Goal: Find specific page/section: Find specific page/section

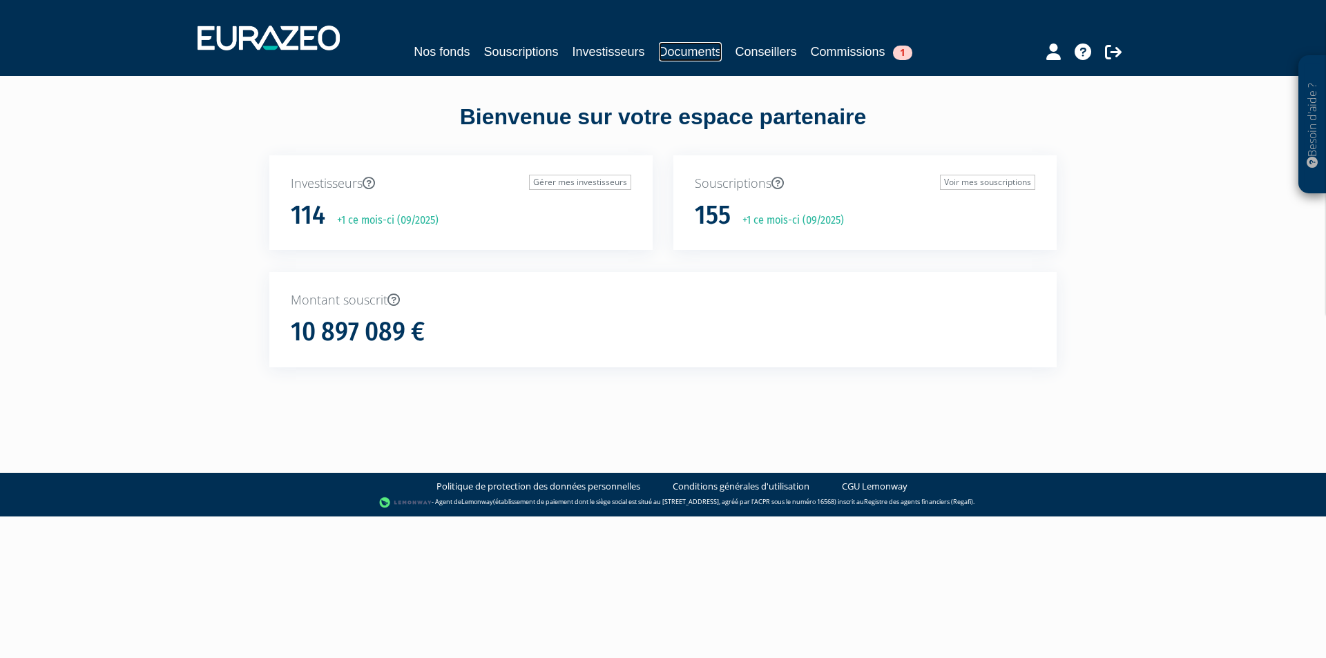
click at [685, 55] on link "Documents" at bounding box center [690, 51] width 63 height 19
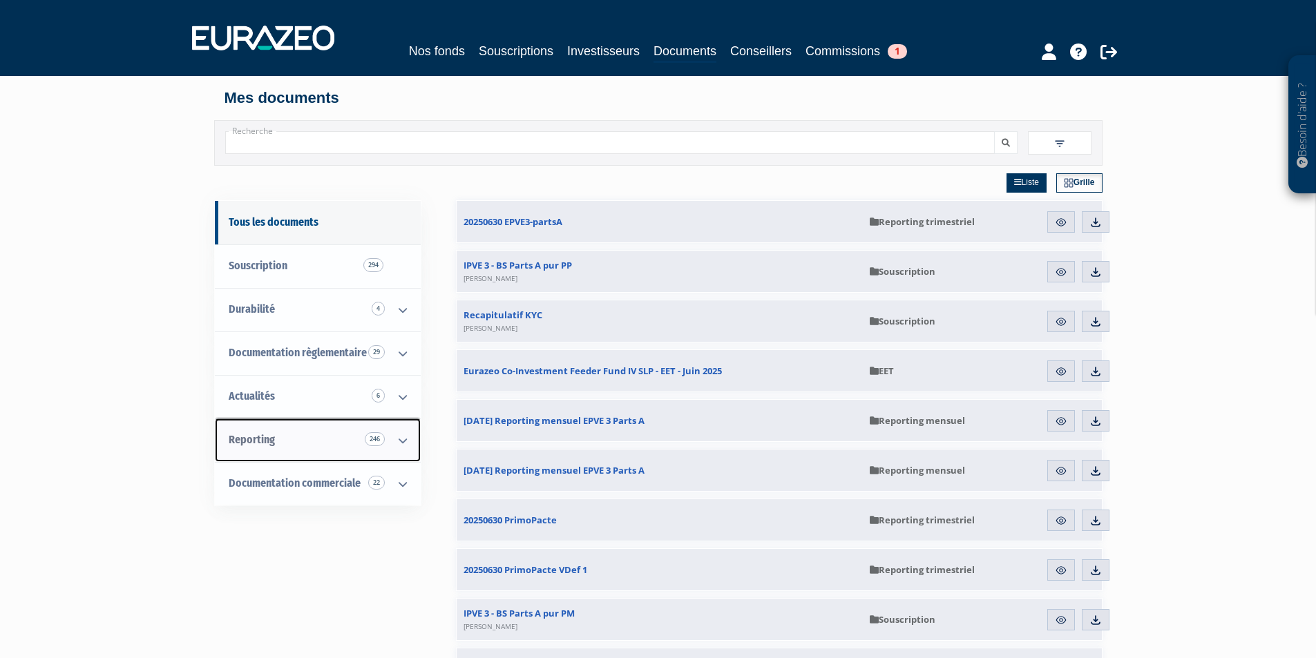
click at [266, 441] on span "Reporting 246" at bounding box center [252, 439] width 46 height 13
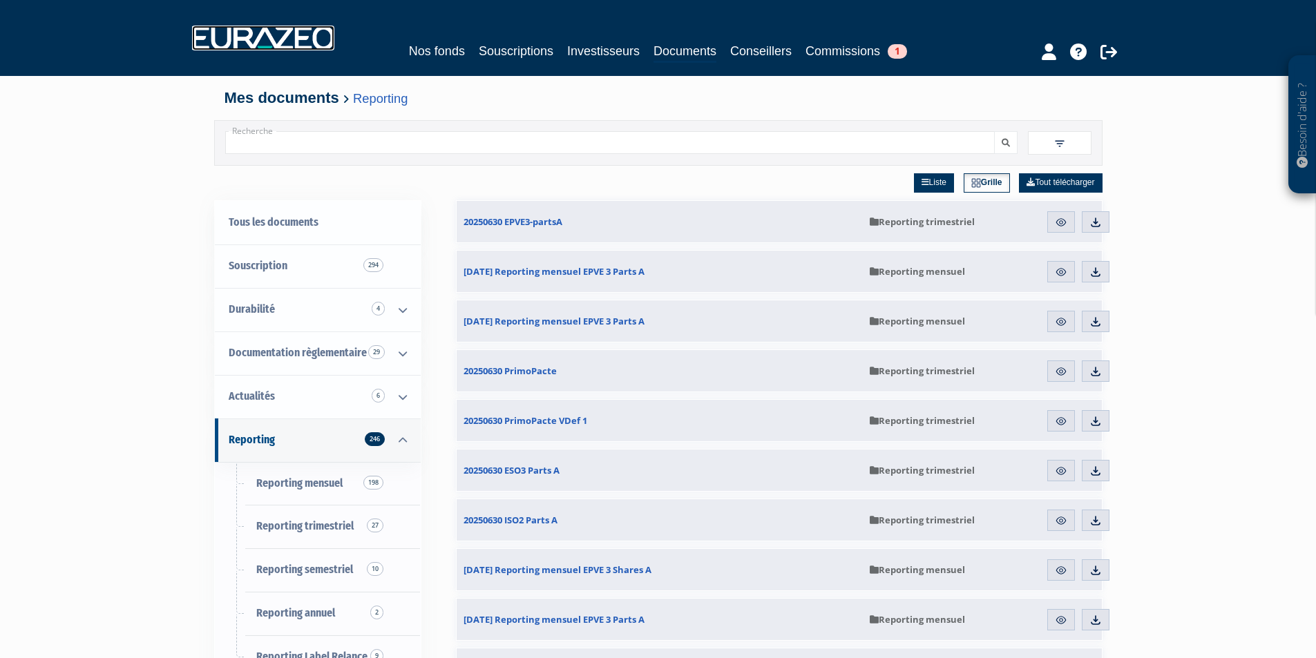
click at [288, 42] on img at bounding box center [263, 38] width 142 height 25
